Goal: Navigation & Orientation: Find specific page/section

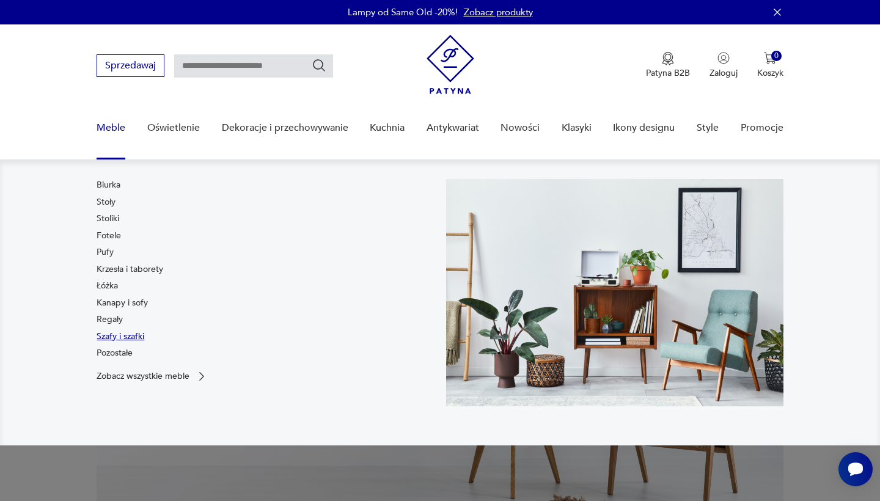
click at [124, 338] on link "Szafy i szafki" at bounding box center [121, 337] width 48 height 12
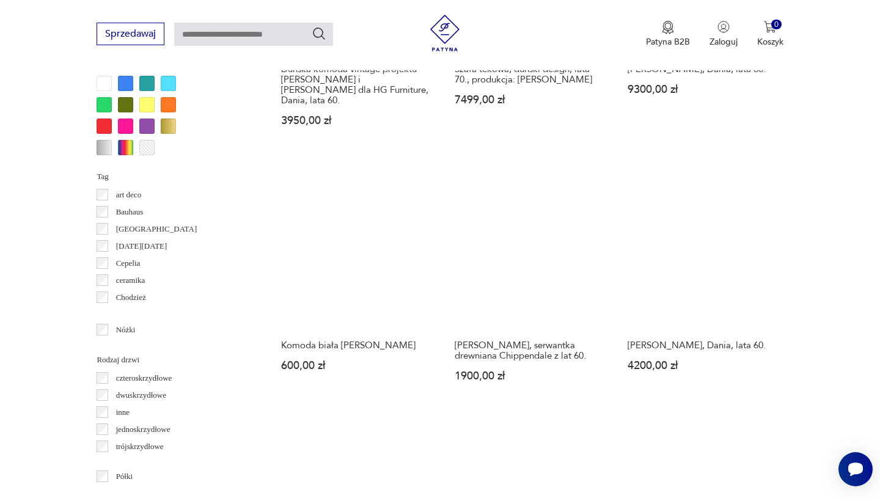
scroll to position [1213, 0]
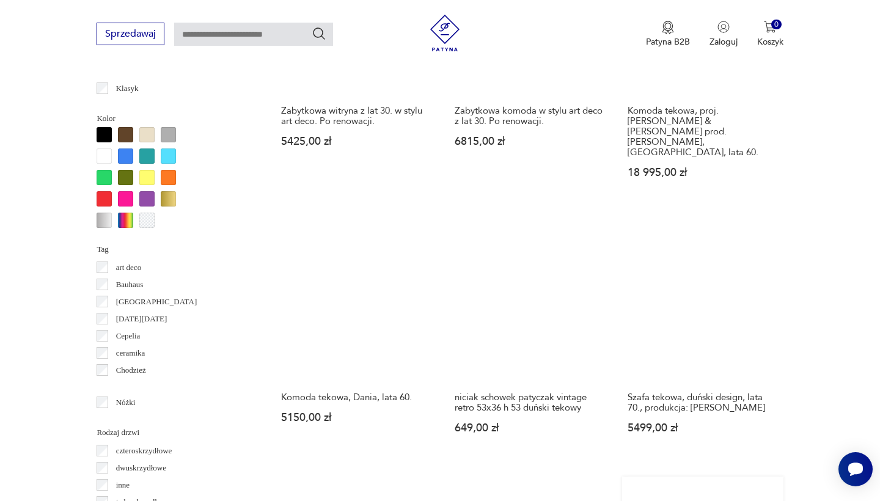
scroll to position [1398, 0]
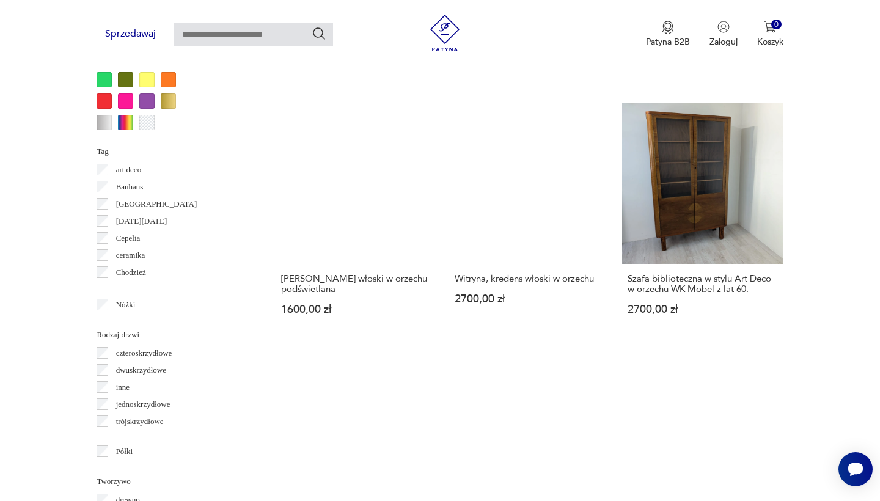
scroll to position [1230, 0]
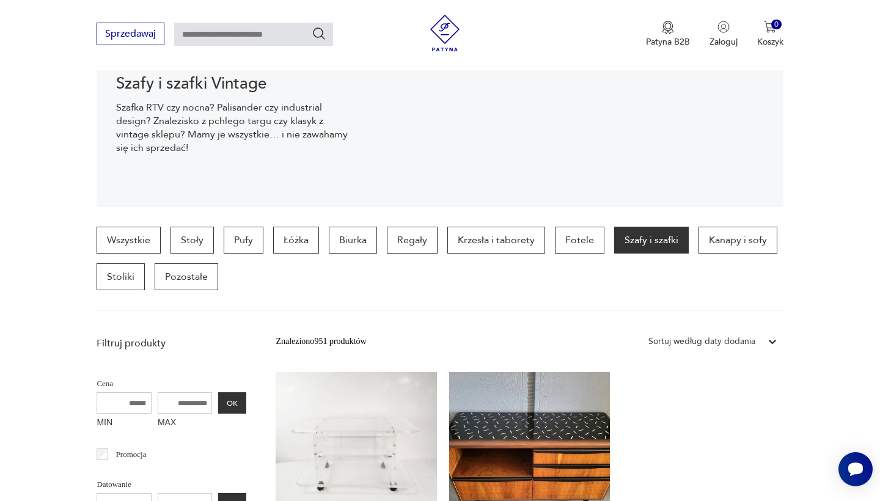
scroll to position [204, 0]
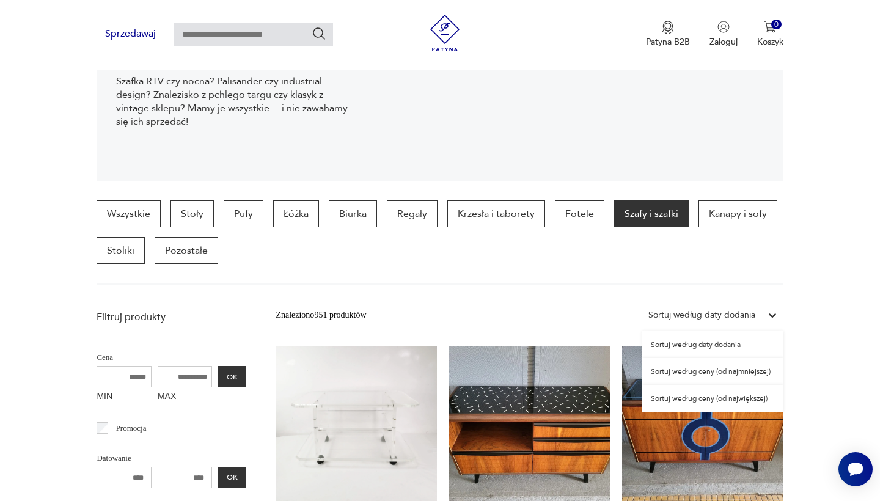
click at [772, 313] on icon at bounding box center [773, 315] width 12 height 12
click at [718, 371] on div "Sortuj według ceny (od najmniejszej)" at bounding box center [713, 371] width 141 height 27
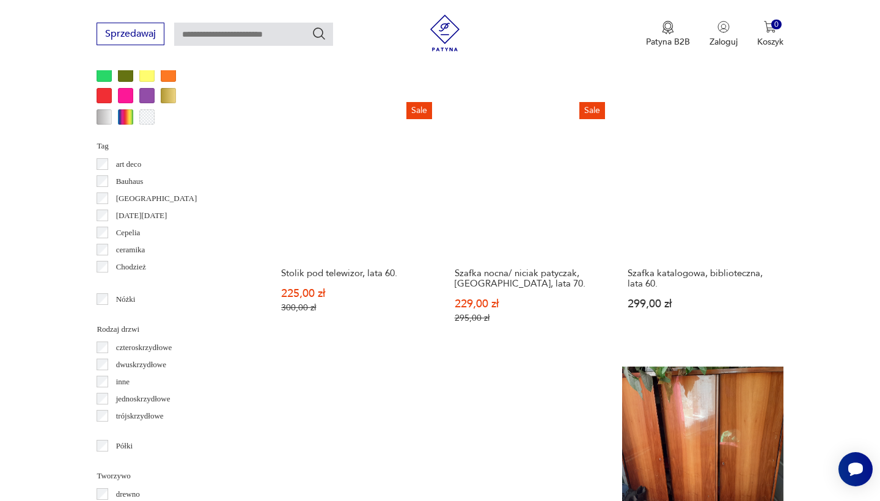
scroll to position [1189, 0]
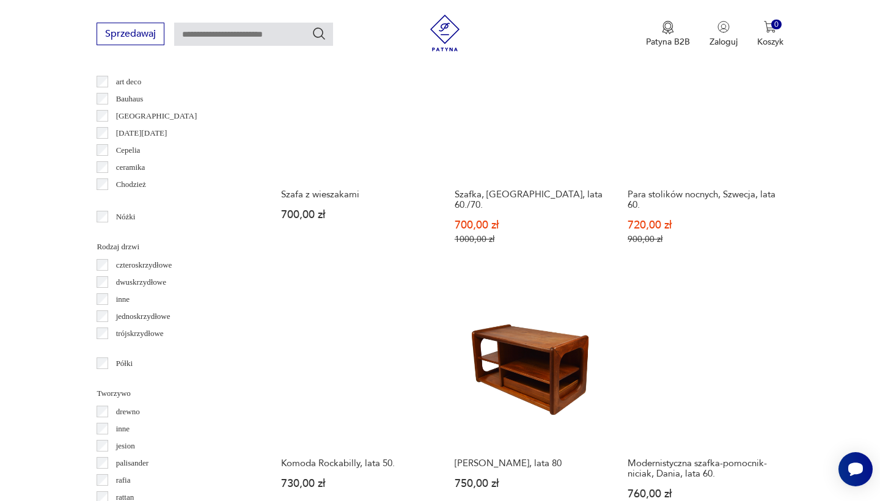
scroll to position [1343, 0]
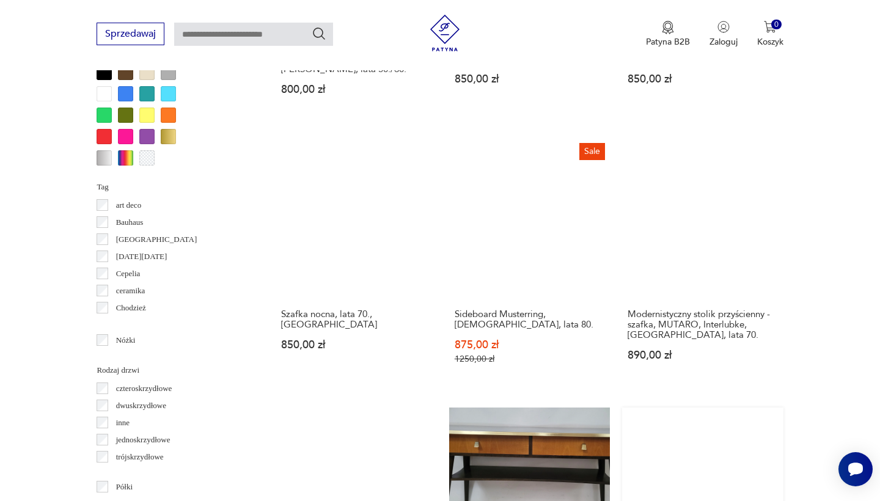
scroll to position [1212, 0]
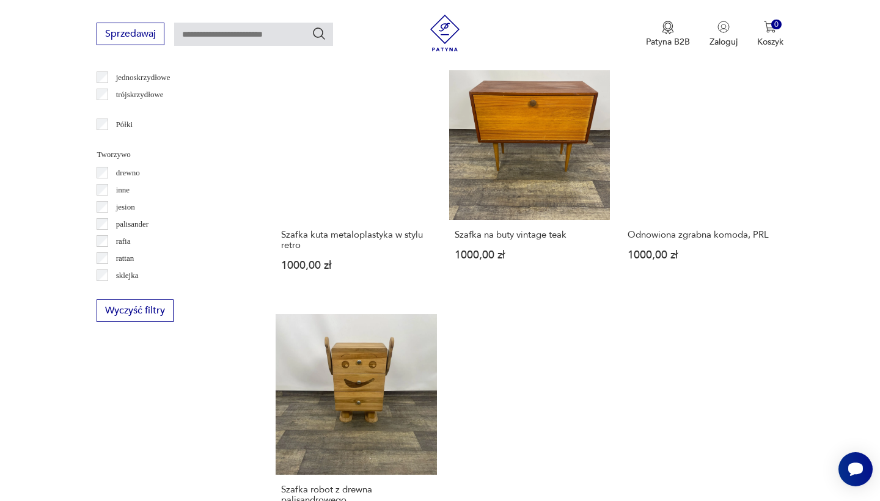
scroll to position [1266, 0]
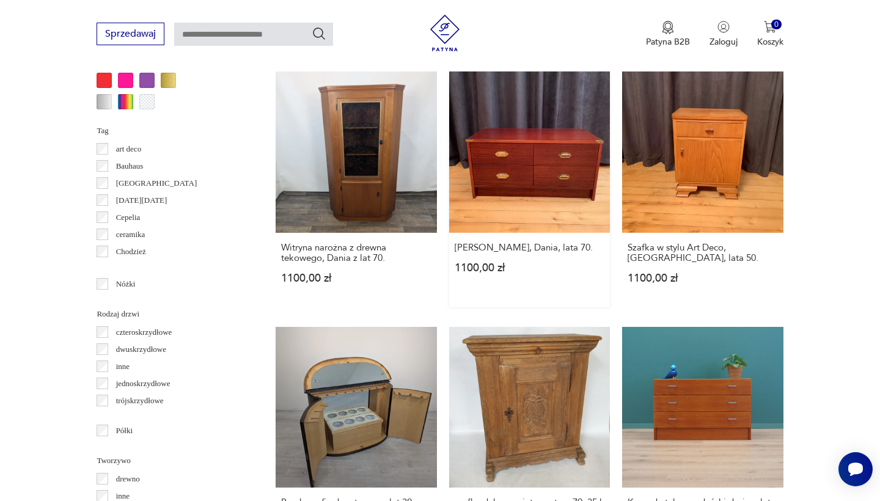
scroll to position [1267, 0]
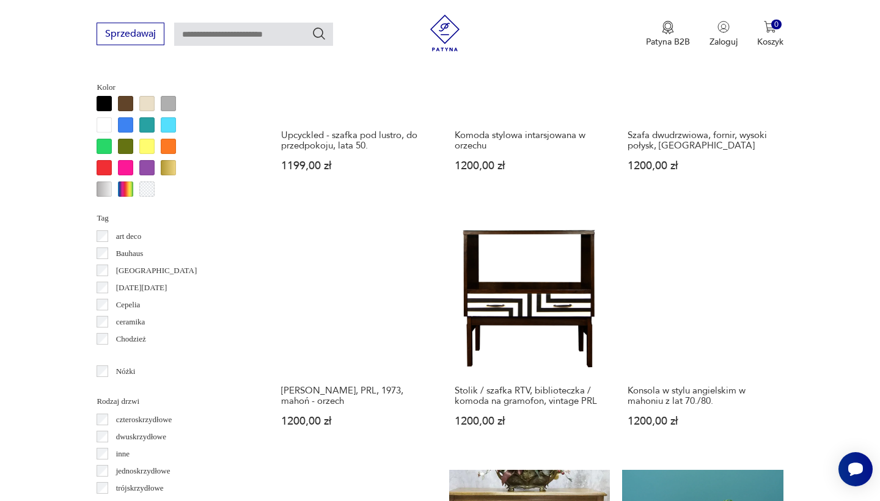
scroll to position [1191, 0]
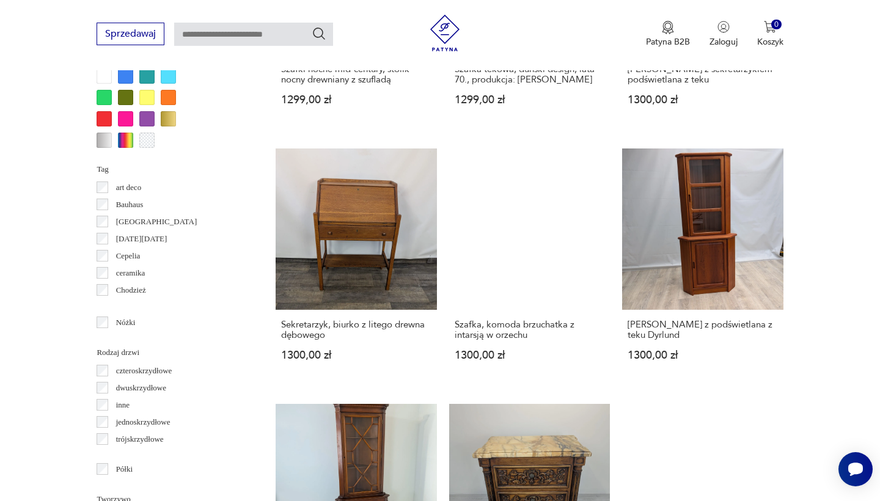
scroll to position [1307, 0]
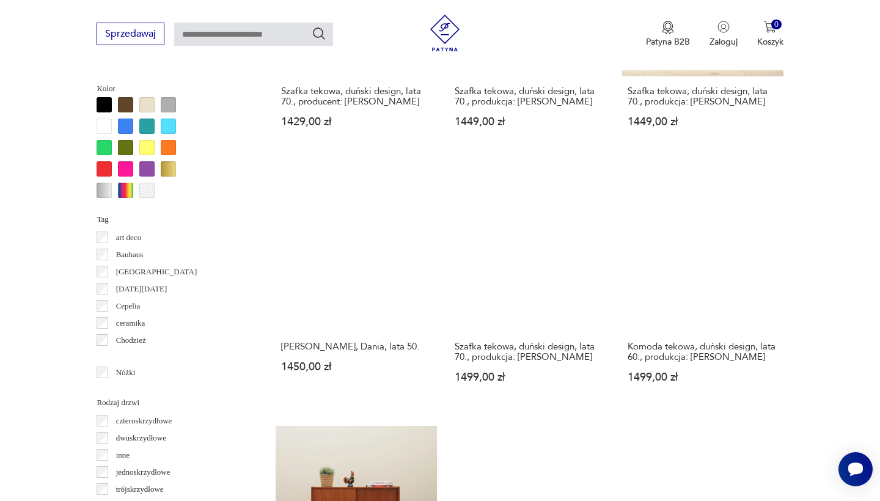
scroll to position [1174, 0]
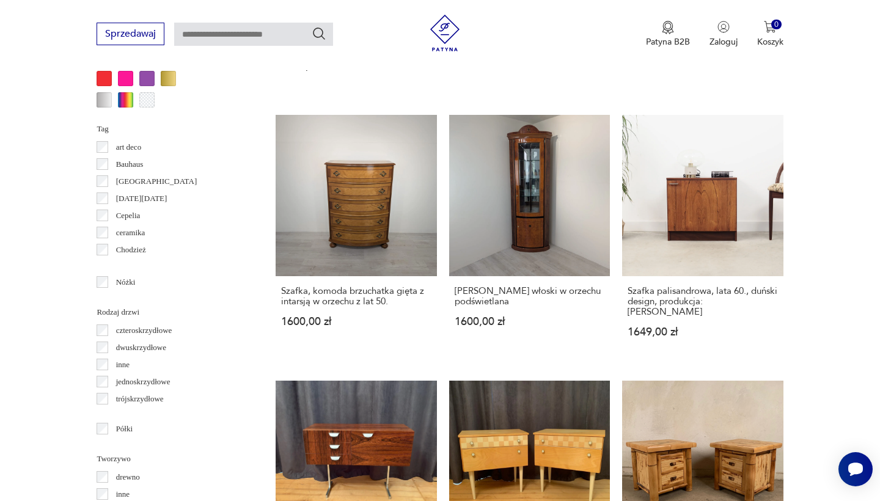
scroll to position [1285, 0]
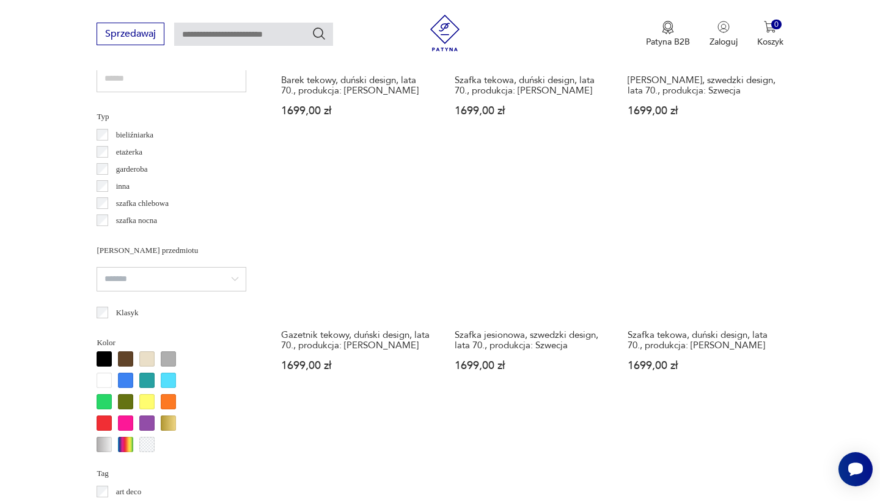
scroll to position [1075, 0]
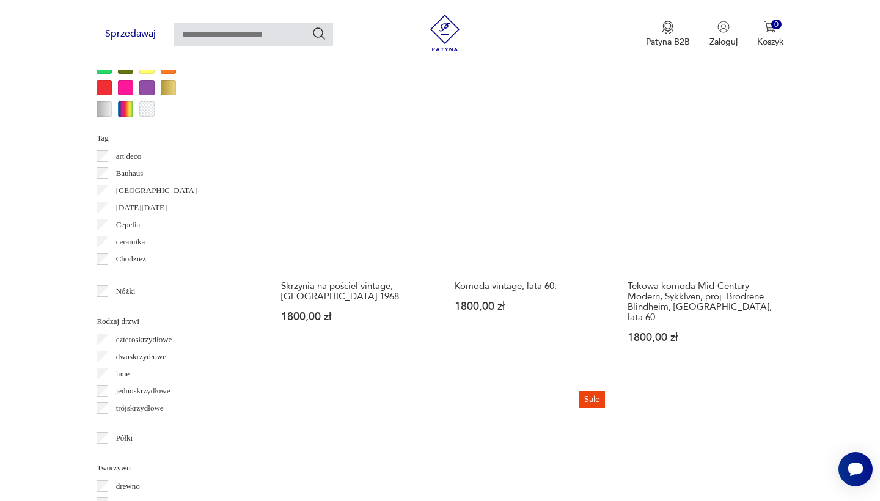
scroll to position [1280, 0]
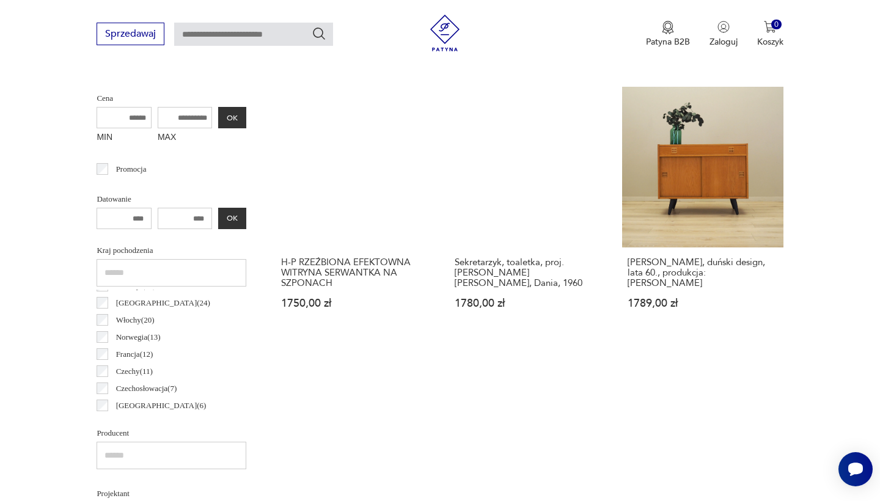
scroll to position [325, 0]
